Goal: Task Accomplishment & Management: Manage account settings

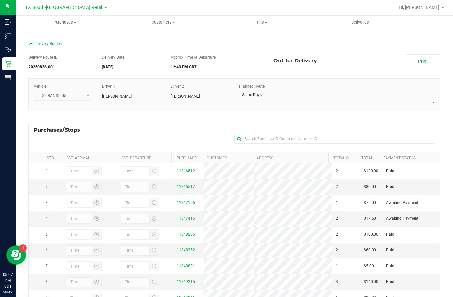
scroll to position [86, 0]
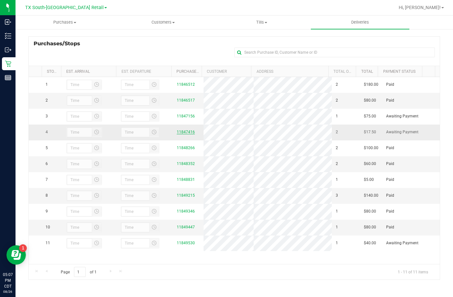
click at [183, 134] on link "11847416" at bounding box center [186, 132] width 18 height 5
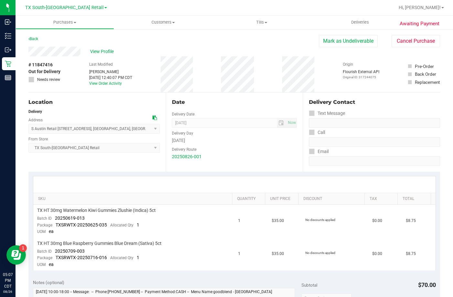
click at [103, 99] on div "Location" at bounding box center [94, 102] width 132 height 8
click at [85, 101] on div "Location" at bounding box center [94, 102] width 132 height 8
click at [84, 102] on div "Location" at bounding box center [94, 102] width 132 height 8
click at [100, 106] on div "Location Delivery Address S Austin Retail 7105 E Riverside Drive , Austin , TN …" at bounding box center [96, 131] width 137 height 79
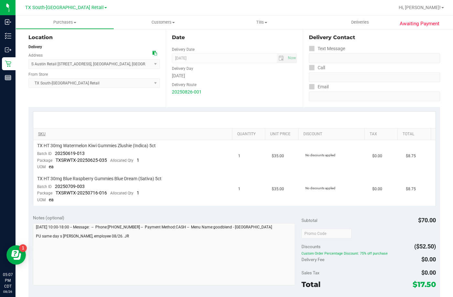
scroll to position [97, 0]
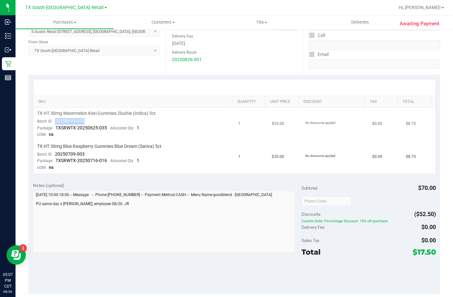
drag, startPoint x: 55, startPoint y: 123, endPoint x: 99, endPoint y: 120, distance: 44.1
click at [99, 120] on td "TX HT 30mg Watermelon Kiwi Gummies Zlushie (Indica) 5ct Batch ID 20250619-013 P…" at bounding box center [133, 124] width 201 height 33
click at [87, 120] on td "TX HT 30mg Watermelon Kiwi Gummies Zlushie (Indica) 5ct Batch ID 20250619-013 P…" at bounding box center [133, 124] width 201 height 33
drag, startPoint x: 52, startPoint y: 154, endPoint x: 98, endPoint y: 152, distance: 45.9
click at [98, 152] on td "TX HT 30mg Blue Raspberry Gummies Blue Dream (Sativa) 5ct Batch ID 20250709-003…" at bounding box center [133, 157] width 201 height 33
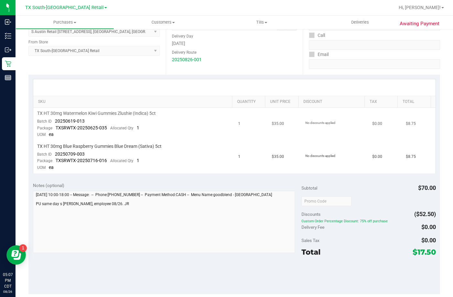
click at [127, 123] on td "TX HT 30mg Watermelon Kiwi Gummies Zlushie (Indica) 5ct Batch ID 20250619-013 P…" at bounding box center [133, 124] width 201 height 33
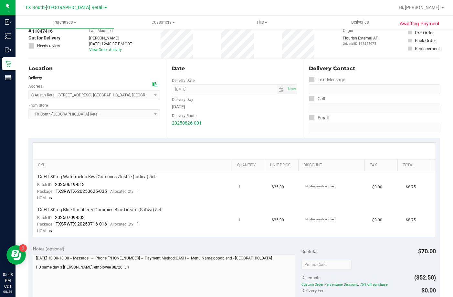
scroll to position [65, 0]
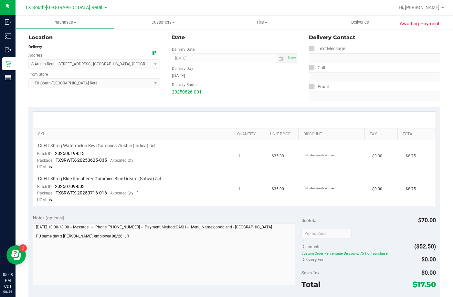
click at [160, 159] on td "TX HT 30mg Watermelon Kiwi Gummies Zlushie (Indica) 5ct Batch ID 20250619-013 P…" at bounding box center [133, 156] width 201 height 33
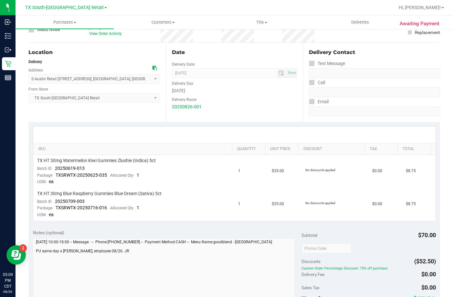
scroll to position [0, 0]
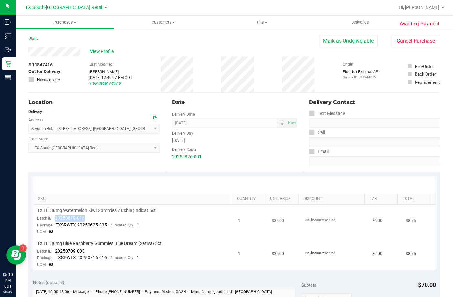
drag, startPoint x: 86, startPoint y: 217, endPoint x: 54, endPoint y: 220, distance: 31.8
click at [54, 220] on td "TX HT 30mg Watermelon Kiwi Gummies Zlushie (Indica) 5ct Batch ID 20250619-013 P…" at bounding box center [133, 221] width 201 height 33
drag, startPoint x: 91, startPoint y: 250, endPoint x: 58, endPoint y: 251, distance: 33.6
click at [54, 251] on td "TX HT 30mg Blue Raspberry Gummies Blue Dream (Sativa) 5ct Batch ID 20250709-003…" at bounding box center [133, 254] width 201 height 33
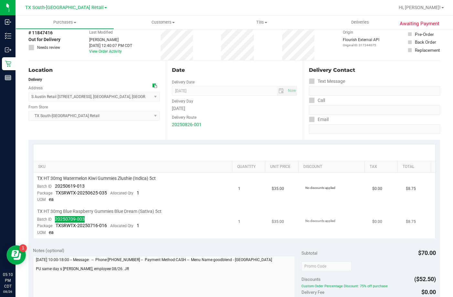
scroll to position [129, 0]
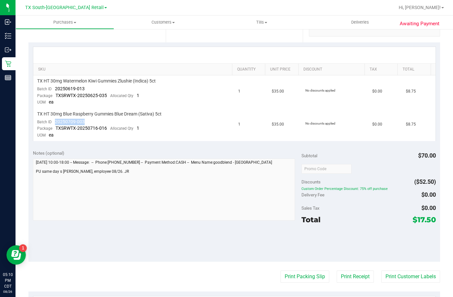
click at [76, 149] on div "Notes (optional) Subtotal $70.00 Discounts ($52.50) Custom Order Percentage Dis…" at bounding box center [234, 203] width 412 height 116
click at [365, 25] on span "Deliveries" at bounding box center [360, 22] width 35 height 6
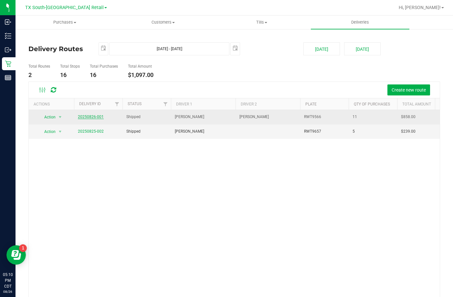
click at [93, 118] on link "20250826-001" at bounding box center [91, 116] width 26 height 5
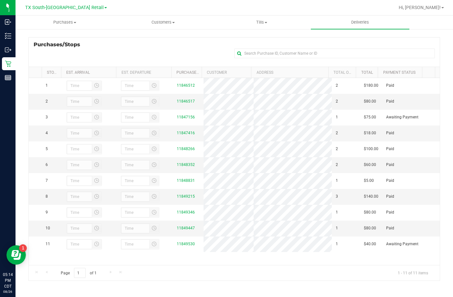
scroll to position [86, 0]
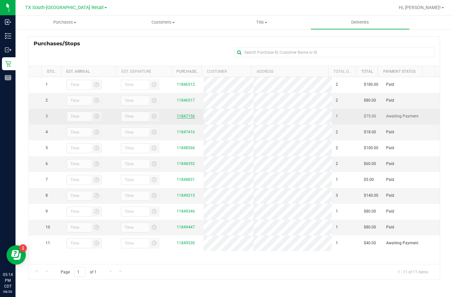
click at [178, 118] on link "11847156" at bounding box center [186, 116] width 18 height 5
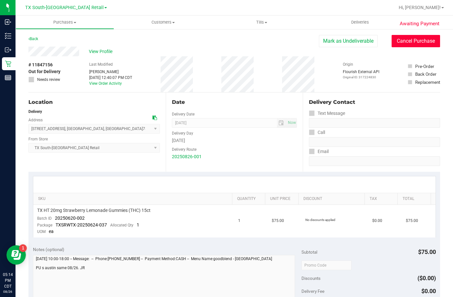
click at [392, 42] on button "Cancel Purchase" at bounding box center [416, 41] width 48 height 12
click at [100, 50] on span "View Profile" at bounding box center [102, 51] width 26 height 7
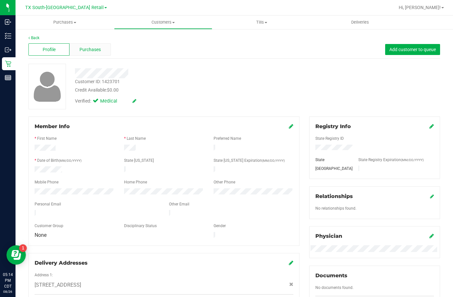
drag, startPoint x: 76, startPoint y: 51, endPoint x: 85, endPoint y: 51, distance: 8.7
click at [85, 51] on span "Purchases" at bounding box center [89, 49] width 21 height 7
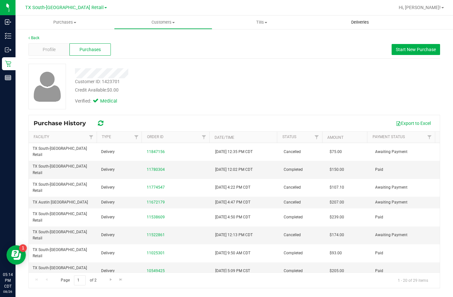
click at [351, 20] on span "Deliveries" at bounding box center [360, 22] width 35 height 6
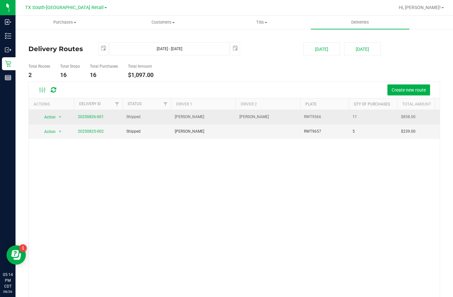
click at [97, 119] on span "20250826-001" at bounding box center [91, 117] width 26 height 6
click at [97, 116] on link "20250826-001" at bounding box center [91, 116] width 26 height 5
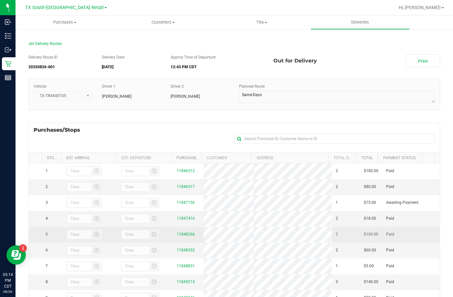
scroll to position [86, 0]
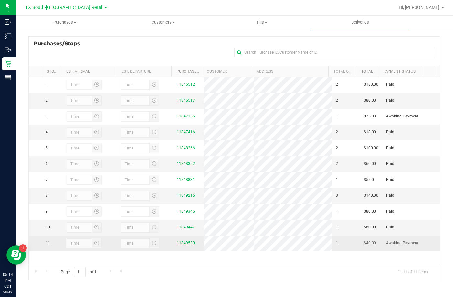
click at [180, 245] on link "11849530" at bounding box center [186, 242] width 18 height 5
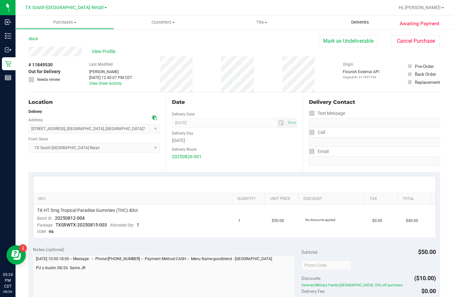
click at [365, 21] on span "Deliveries" at bounding box center [360, 22] width 35 height 6
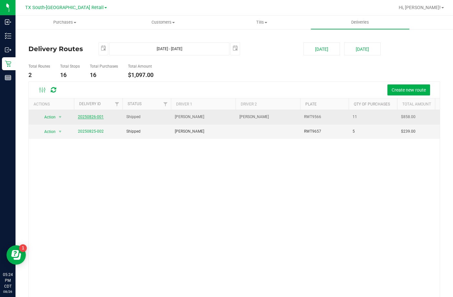
click at [97, 118] on link "20250826-001" at bounding box center [91, 116] width 26 height 5
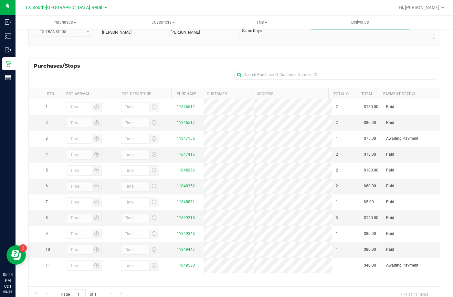
scroll to position [65, 0]
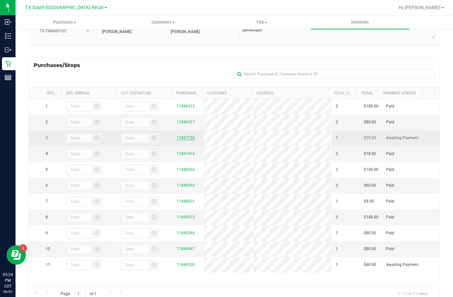
click at [184, 140] on link "11847156" at bounding box center [186, 137] width 18 height 5
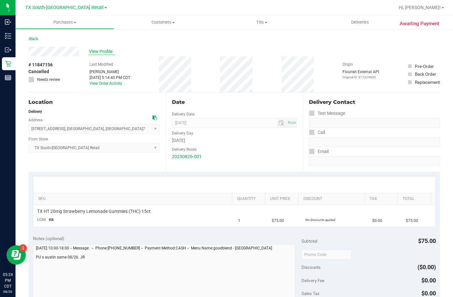
click at [97, 50] on span "View Profile" at bounding box center [102, 51] width 26 height 7
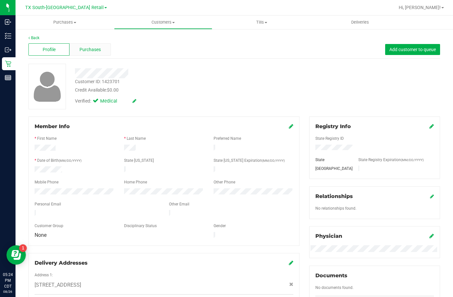
click at [96, 45] on div "Purchases" at bounding box center [89, 49] width 41 height 12
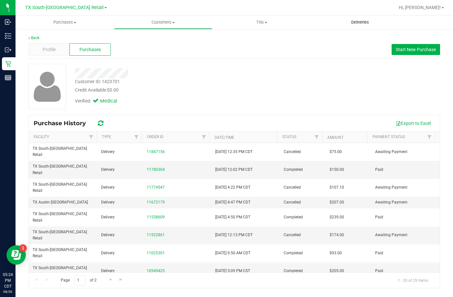
click at [371, 23] on span "Deliveries" at bounding box center [360, 22] width 35 height 6
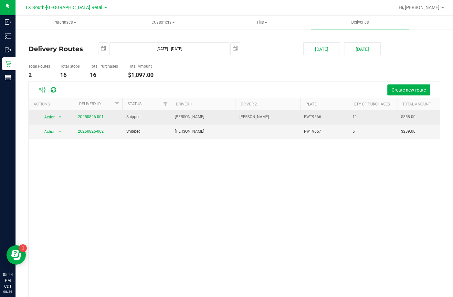
click at [84, 113] on td "20250826-001" at bounding box center [98, 117] width 48 height 15
click at [84, 115] on link "20250826-001" at bounding box center [91, 116] width 26 height 5
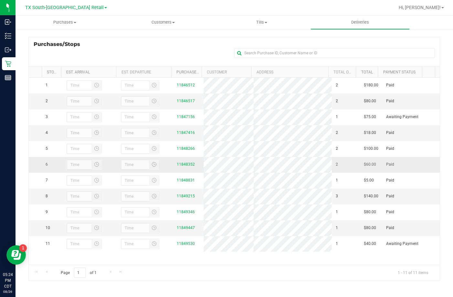
scroll to position [86, 0]
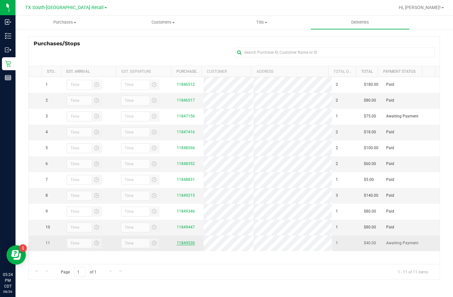
click at [177, 245] on link "11849530" at bounding box center [186, 242] width 18 height 5
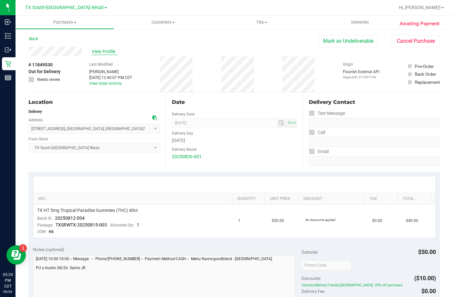
click at [97, 49] on span "View Profile" at bounding box center [105, 51] width 26 height 7
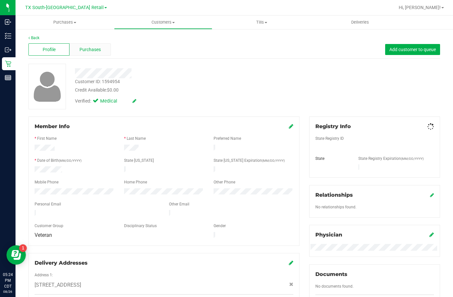
click at [84, 51] on span "Purchases" at bounding box center [89, 49] width 21 height 7
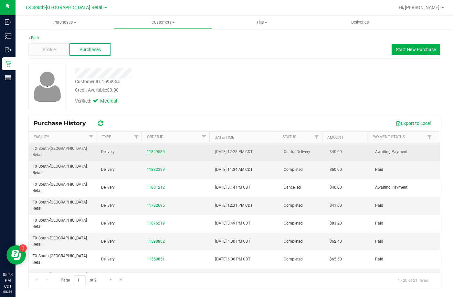
click at [149, 149] on link "11849530" at bounding box center [156, 151] width 18 height 5
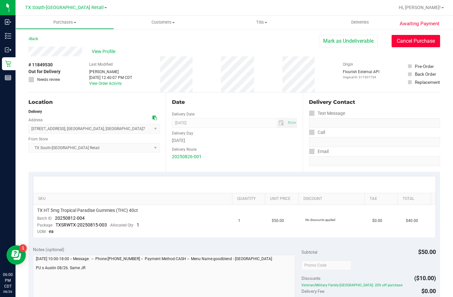
drag, startPoint x: 391, startPoint y: 41, endPoint x: 252, endPoint y: 37, distance: 139.3
click at [392, 43] on button "Cancel Purchase" at bounding box center [416, 41] width 48 height 12
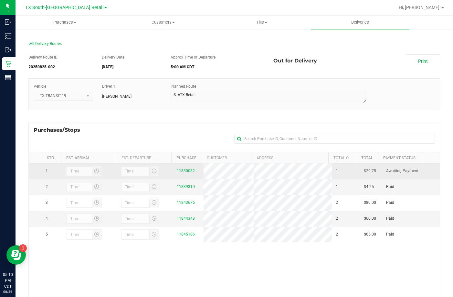
click at [184, 169] on link "11830082" at bounding box center [186, 170] width 18 height 5
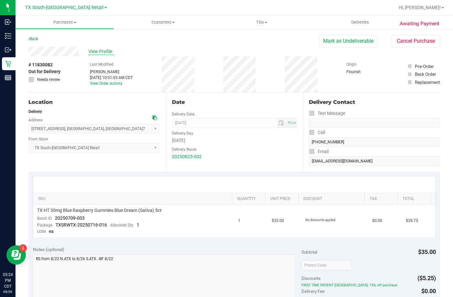
click at [90, 52] on span "View Profile" at bounding box center [102, 51] width 26 height 7
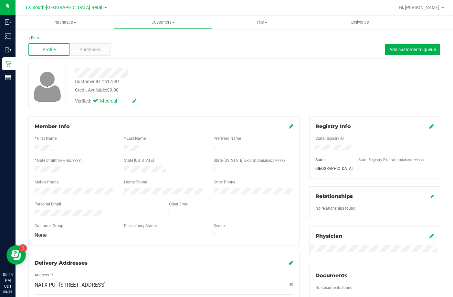
click at [82, 51] on span "Purchases" at bounding box center [89, 49] width 21 height 7
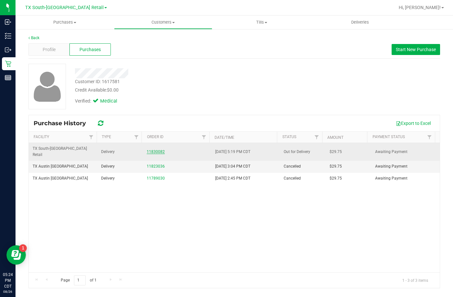
click at [158, 149] on link "11830082" at bounding box center [156, 151] width 18 height 5
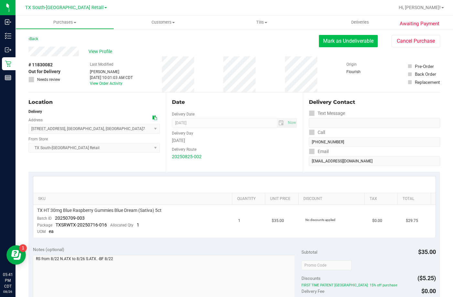
click at [341, 42] on button "Mark as Undeliverable" at bounding box center [348, 41] width 59 height 12
click at [329, 40] on button "Mark as Packed" at bounding box center [353, 41] width 48 height 12
click at [344, 38] on button "Send Back to Created" at bounding box center [349, 41] width 57 height 12
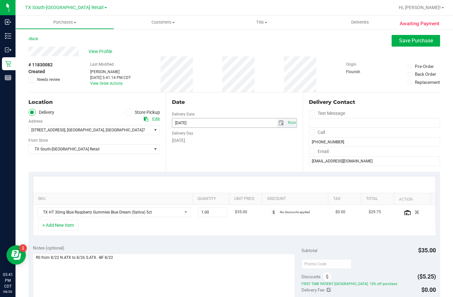
click at [279, 124] on span "select" at bounding box center [281, 122] width 5 height 5
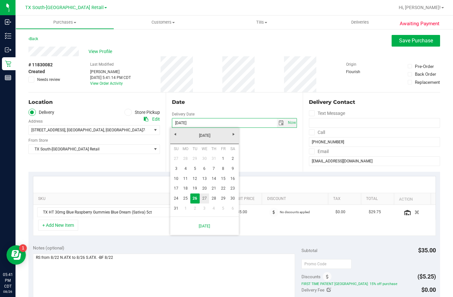
click at [207, 198] on link "27" at bounding box center [204, 198] width 9 height 10
type input "08/27/2025"
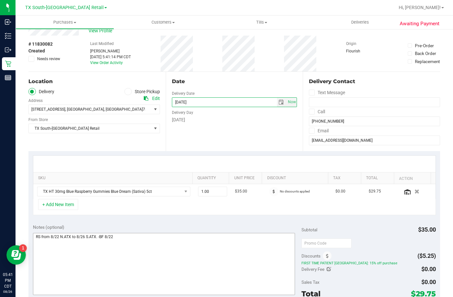
scroll to position [32, 0]
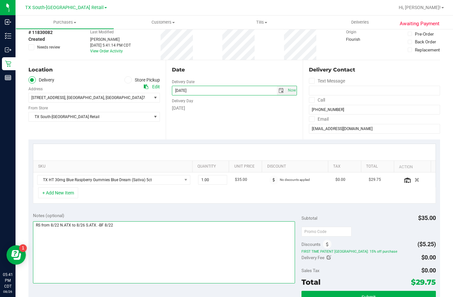
click at [174, 230] on textarea at bounding box center [164, 252] width 262 height 62
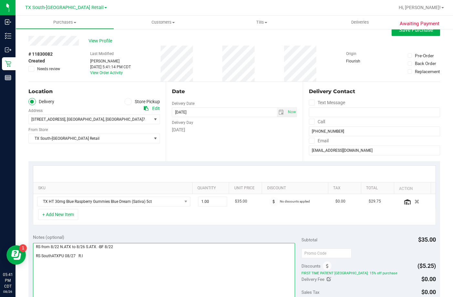
scroll to position [0, 0]
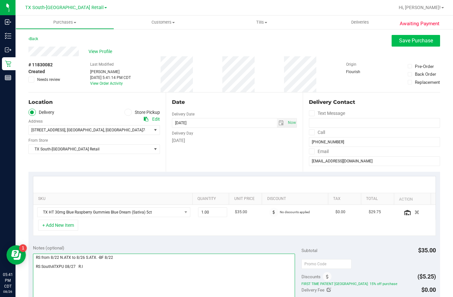
type textarea "RS from 8/22 N.ATX to 8/26 S.ATX. -BF 8/22 RS SouthATXPU 08/27 R.I"
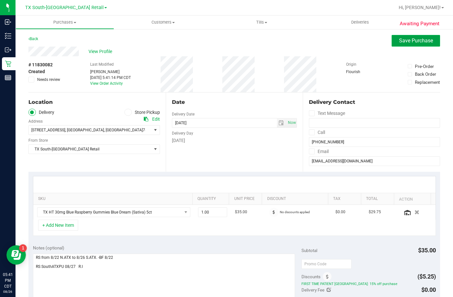
click at [399, 40] on span "Save Purchase" at bounding box center [416, 40] width 34 height 6
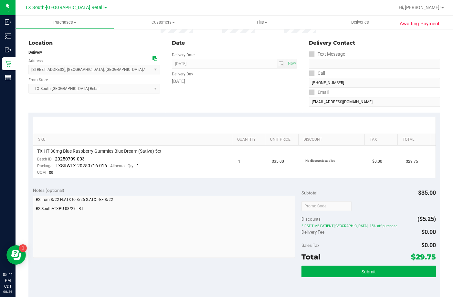
scroll to position [129, 0]
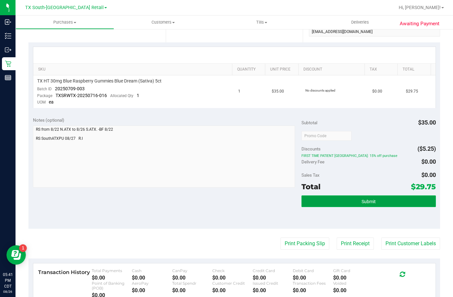
click at [370, 195] on button "Submit" at bounding box center [369, 201] width 134 height 12
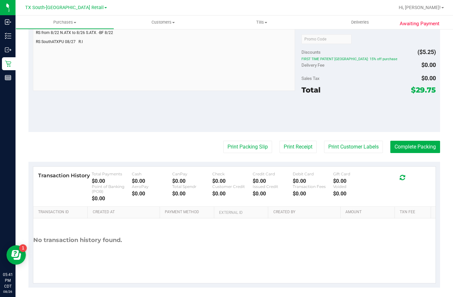
scroll to position [243, 0]
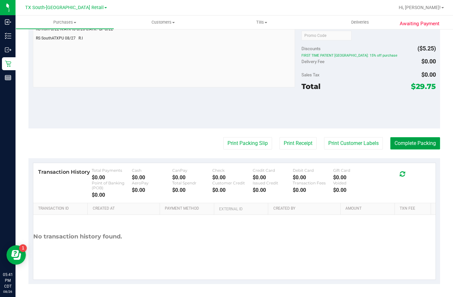
click at [415, 145] on button "Complete Packing" at bounding box center [415, 143] width 50 height 12
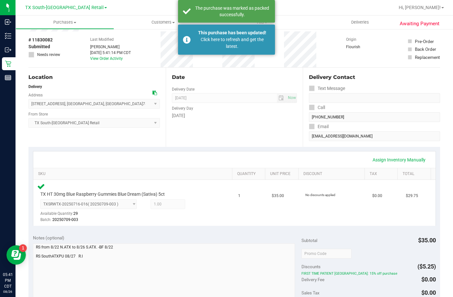
scroll to position [0, 0]
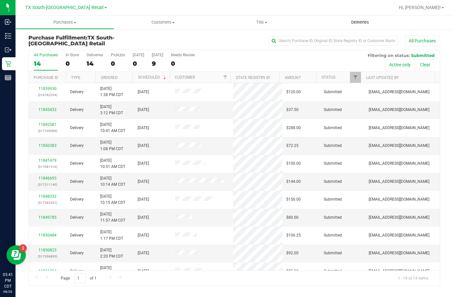
click at [340, 24] on uib-tab-heading "Deliveries" at bounding box center [360, 23] width 99 height 14
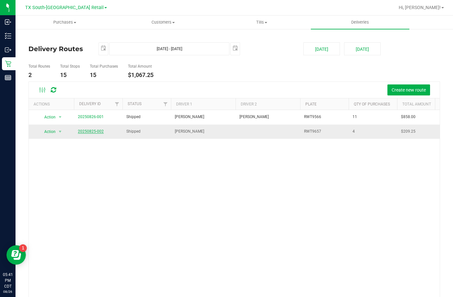
click at [95, 129] on link "20250825-002" at bounding box center [91, 131] width 26 height 5
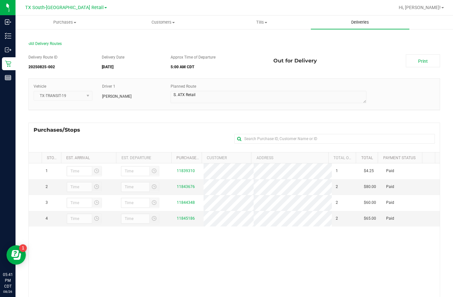
click at [365, 17] on uib-tab-heading "Deliveries" at bounding box center [360, 23] width 99 height 14
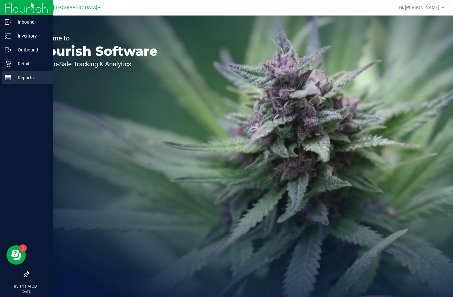
click at [13, 75] on p "Reports" at bounding box center [30, 78] width 39 height 8
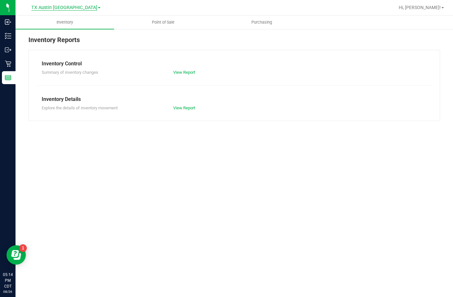
click at [73, 8] on span "TX Austin [GEOGRAPHIC_DATA]" at bounding box center [64, 8] width 66 height 6
click at [73, 32] on link "TX South-[GEOGRAPHIC_DATA] Retail" at bounding box center [66, 31] width 94 height 9
drag, startPoint x: 157, startPoint y: 20, endPoint x: 159, endPoint y: 30, distance: 10.4
click at [158, 20] on span "Point of Sale" at bounding box center [163, 22] width 40 height 6
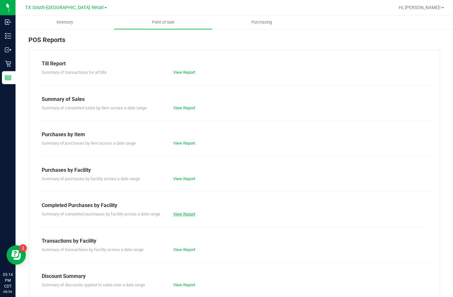
click at [194, 216] on link "View Report" at bounding box center [184, 213] width 22 height 5
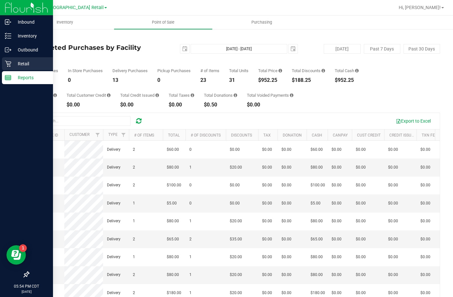
click at [13, 65] on p "Retail" at bounding box center [30, 64] width 39 height 8
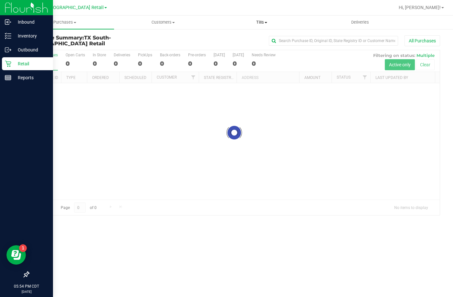
click at [267, 20] on span "Tills" at bounding box center [262, 22] width 98 height 6
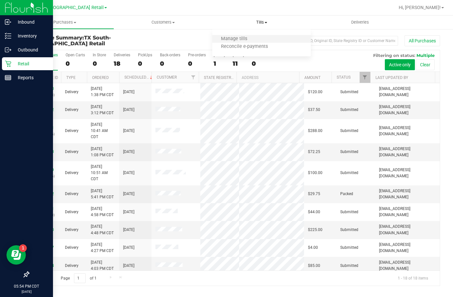
click at [259, 37] on li "Manage tills" at bounding box center [261, 39] width 99 height 8
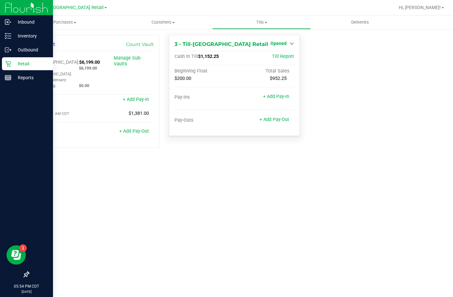
click at [275, 42] on span "Opened" at bounding box center [278, 43] width 16 height 5
click at [277, 56] on link "Close Till" at bounding box center [279, 56] width 17 height 5
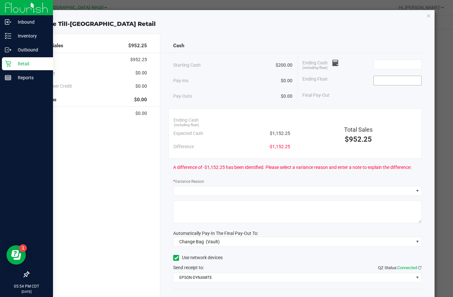
click at [376, 82] on input at bounding box center [398, 80] width 48 height 9
type input "$200.00"
click at [402, 65] on input at bounding box center [398, 64] width 48 height 9
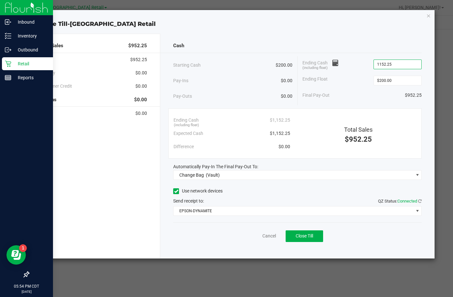
type input "$1,152.25"
click at [205, 180] on div "Cash Starting Cash $200.00 Pay-Ins $0.00 Pay-Outs $0.00 Ending Cash (including …" at bounding box center [297, 146] width 274 height 225
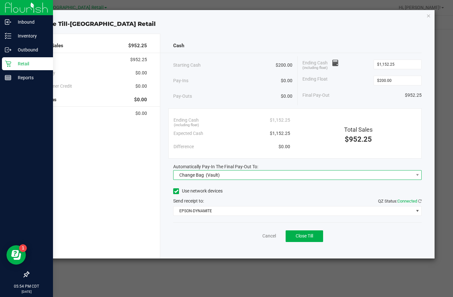
click at [204, 178] on div "Change Bag (Vault)" at bounding box center [198, 175] width 44 height 12
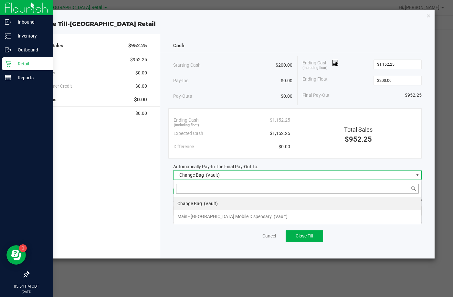
scroll to position [10, 249]
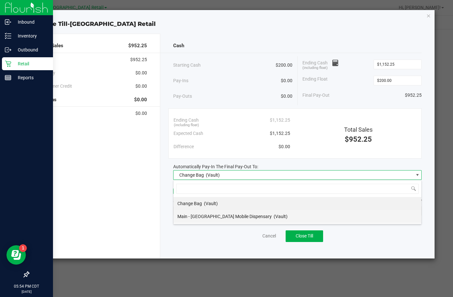
click at [186, 215] on span "Main - [GEOGRAPHIC_DATA] Mobile Dispensary" at bounding box center [224, 216] width 94 height 5
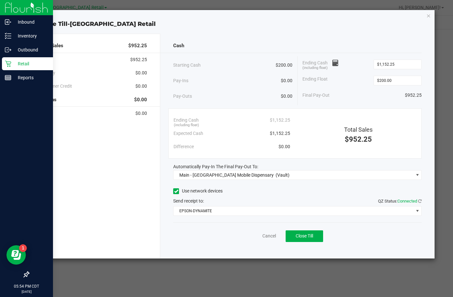
click at [181, 189] on label "Use network devices" at bounding box center [197, 190] width 49 height 7
click at [0, 0] on input "Use network devices" at bounding box center [0, 0] width 0 height 0
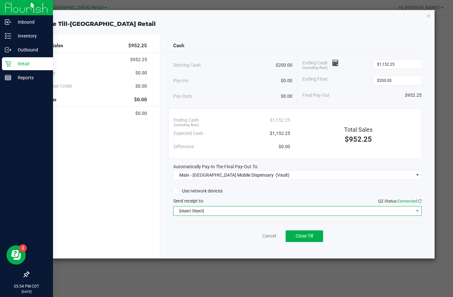
click at [183, 209] on span "[object Object]" at bounding box center [294, 210] width 240 height 9
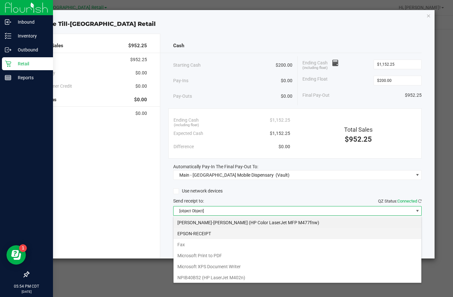
click at [201, 231] on li "EPSON-RECEIPT" at bounding box center [298, 233] width 248 height 11
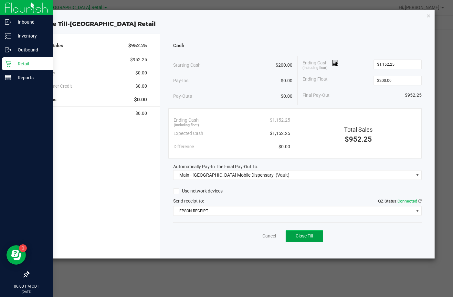
click at [305, 240] on button "Close Till" at bounding box center [304, 236] width 37 height 12
